Goal: Task Accomplishment & Management: Use online tool/utility

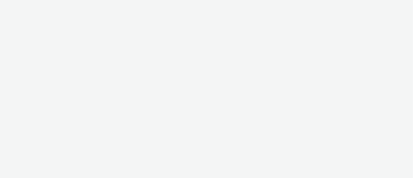
select select "ac009755-aa48-4799-8050-7a339a378eb8"
select select "79162ed7-0017-4339-93b0-3399b708648f"
select select "ac009755-aa48-4799-8050-7a339a378eb8"
select select "79162ed7-0017-4339-93b0-3399b708648f"
select select "ac009755-aa48-4799-8050-7a339a378eb8"
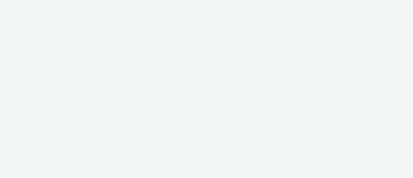
select select "79162ed7-0017-4339-93b0-3399b708648f"
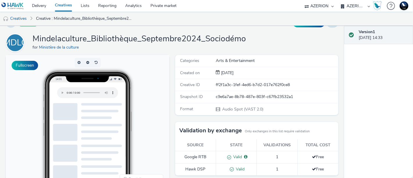
scroll to position [15, 0]
